Goal: Consume media (video, audio): Consume media (video, audio)

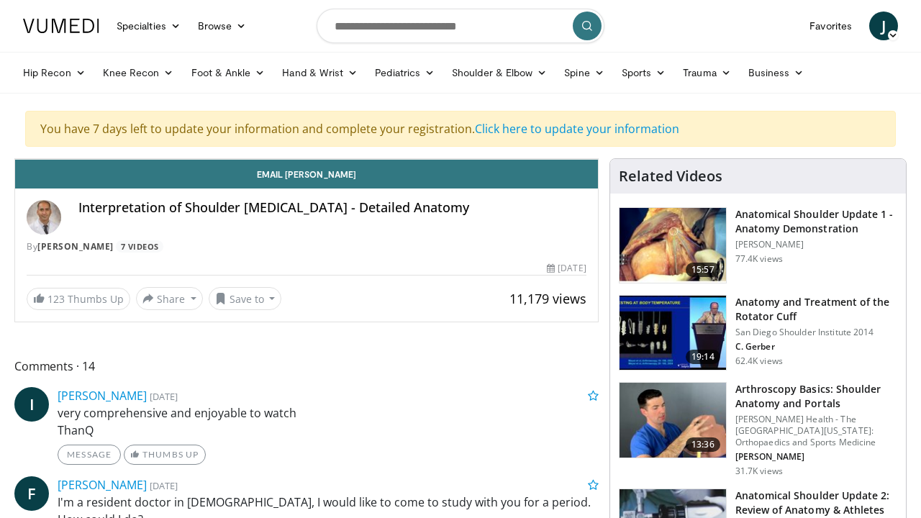
scroll to position [258, 0]
